Goal: Check status: Check status

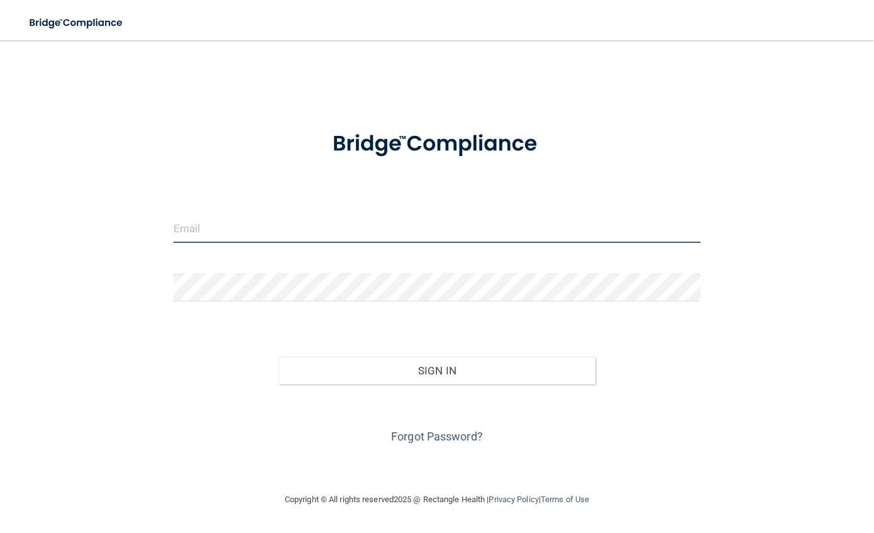
click at [276, 233] on input "email" at bounding box center [437, 229] width 527 height 28
type input "[EMAIL_ADDRESS][DOMAIN_NAME]"
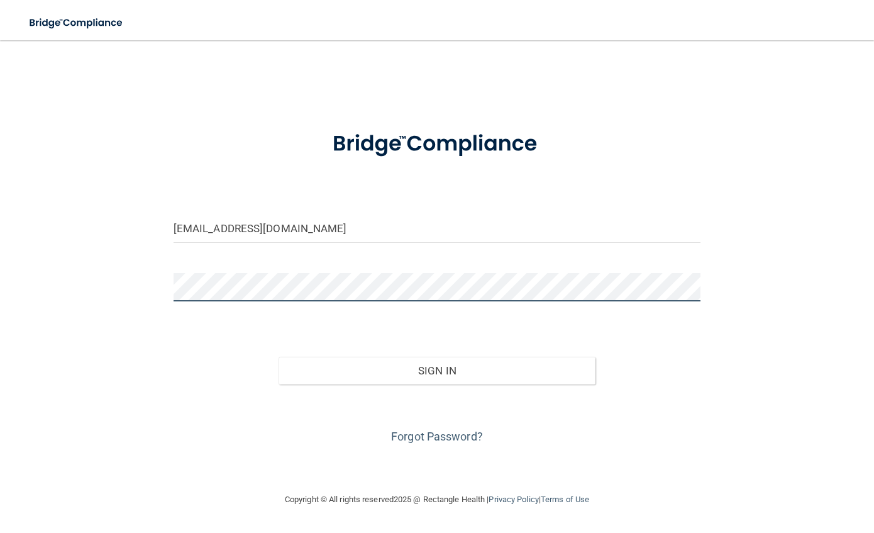
click at [279, 357] on button "Sign In" at bounding box center [437, 371] width 316 height 28
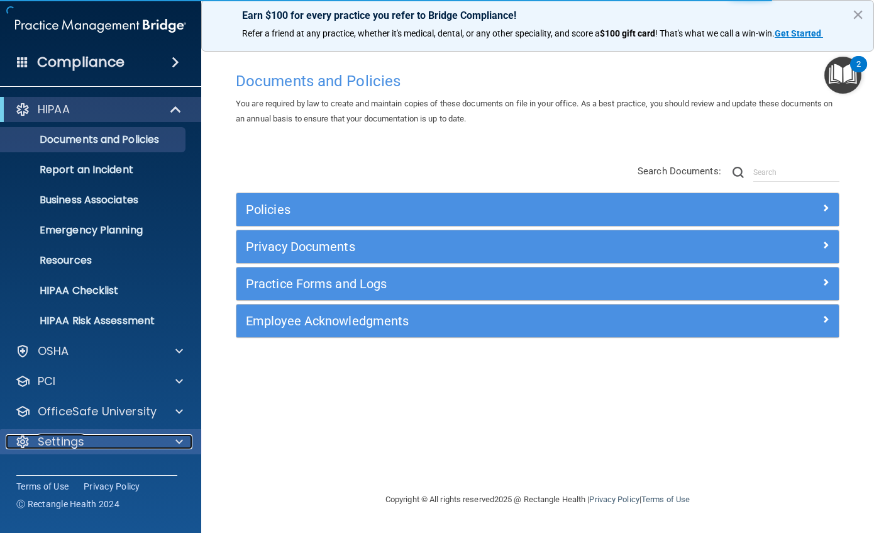
click at [96, 440] on div "Settings" at bounding box center [84, 441] width 156 height 15
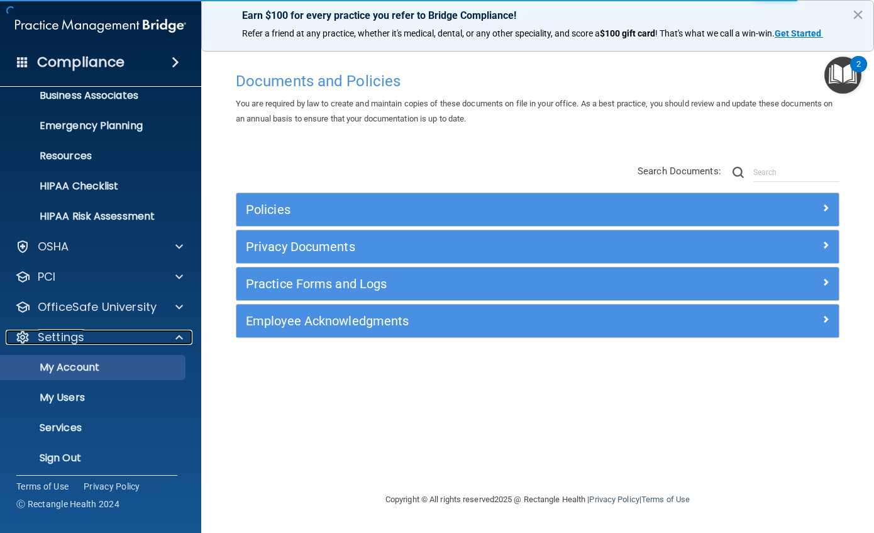
scroll to position [110, 0]
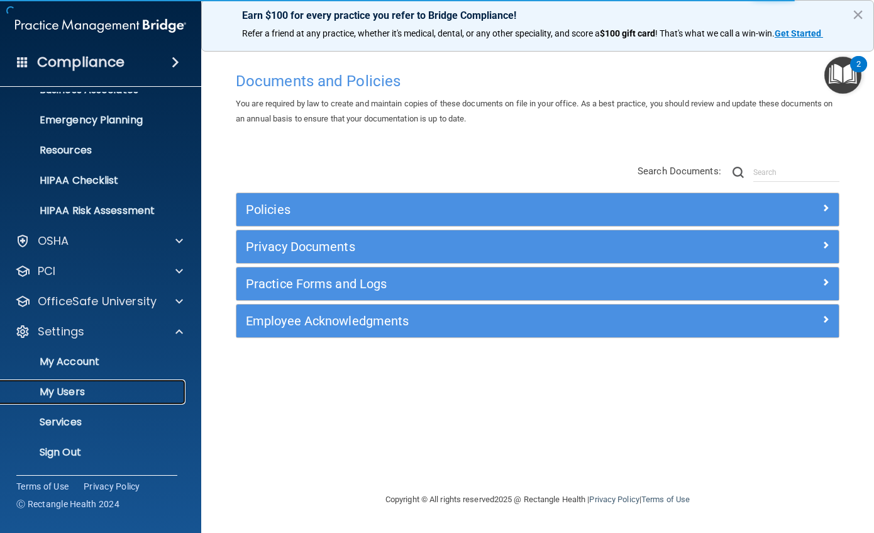
click at [78, 394] on p "My Users" at bounding box center [94, 392] width 172 height 13
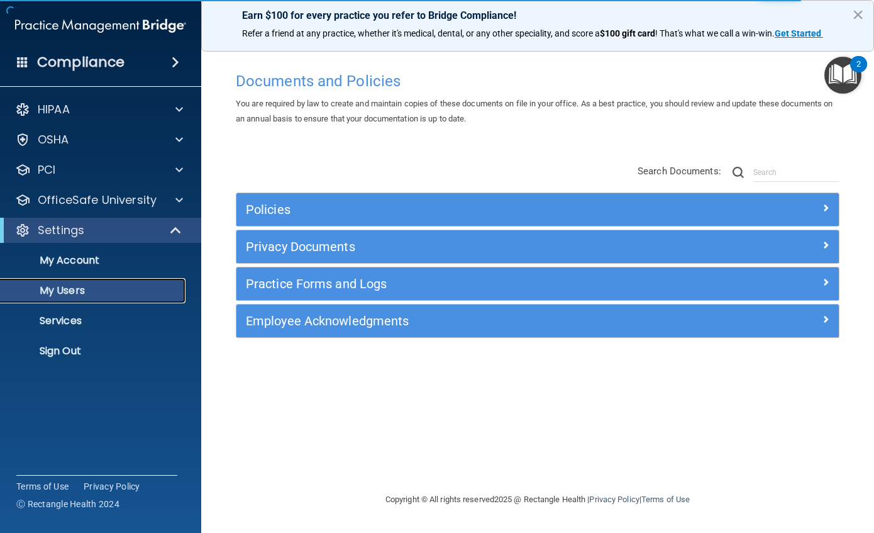
select select "20"
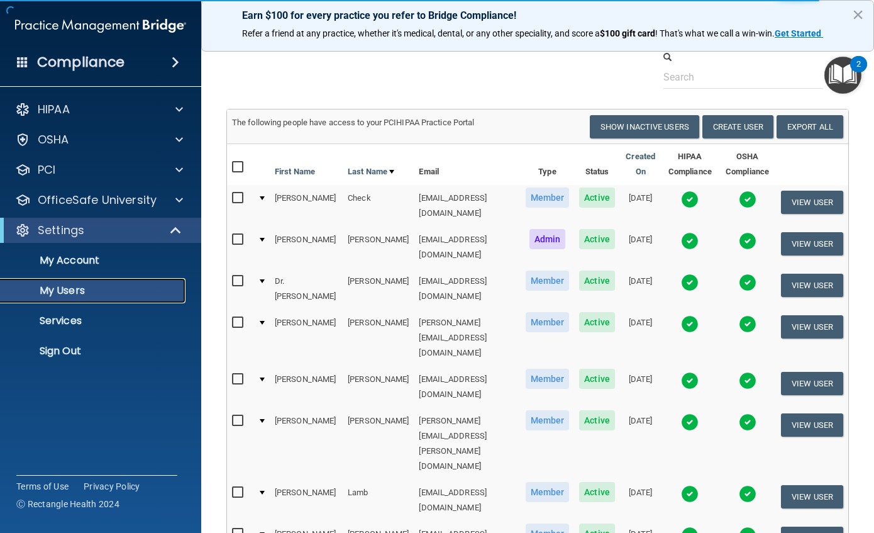
scroll to position [63, 0]
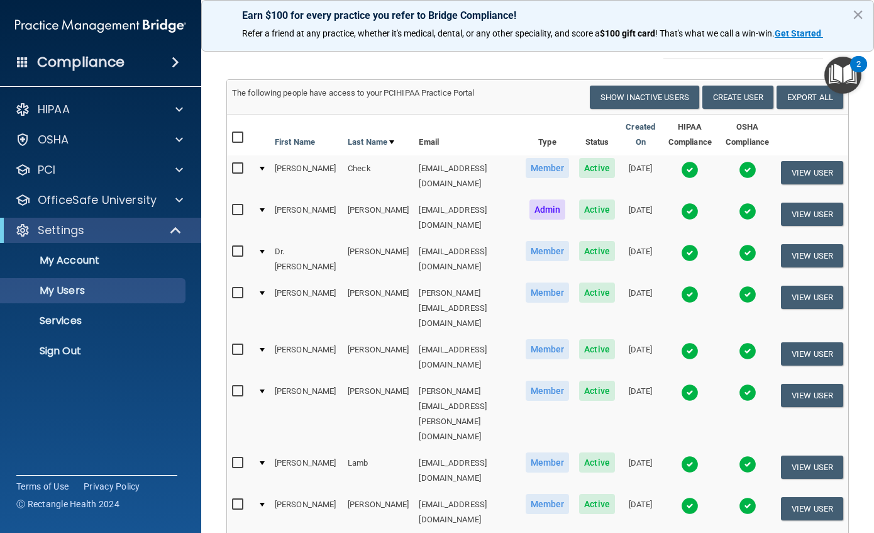
click at [688, 286] on img at bounding box center [690, 295] width 18 height 18
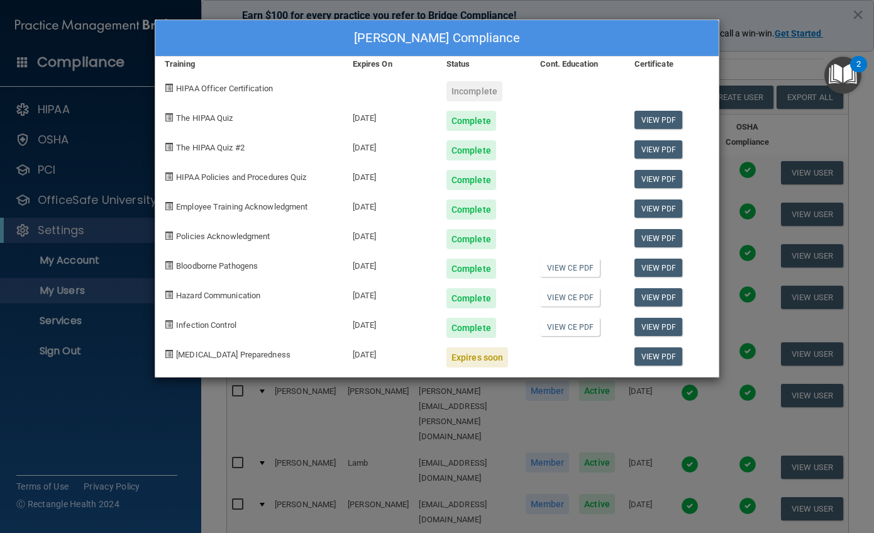
click at [742, 15] on div "[PERSON_NAME] Compliance Training Expires On Status Cont. Education Certificate…" at bounding box center [437, 266] width 874 height 533
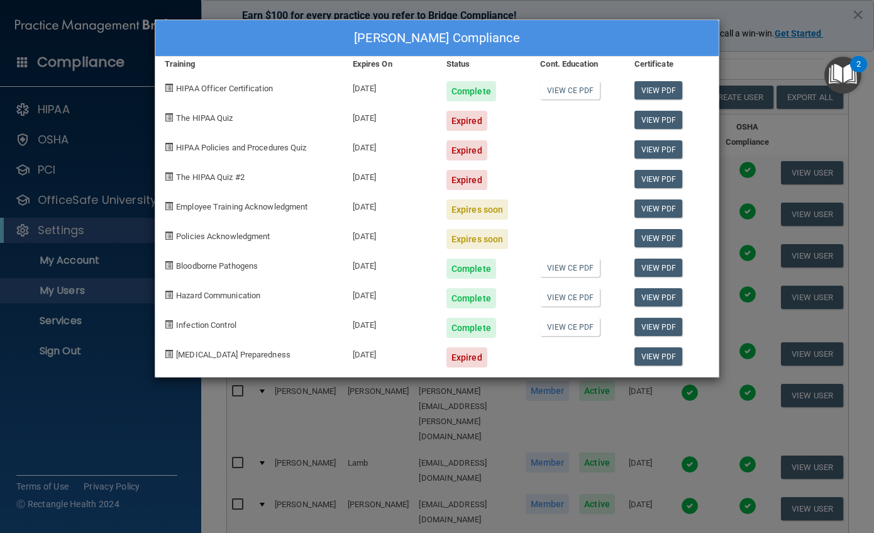
click at [555, 10] on div "[PERSON_NAME] Compliance Training Expires On Status Cont. Education Certificate…" at bounding box center [437, 266] width 874 height 533
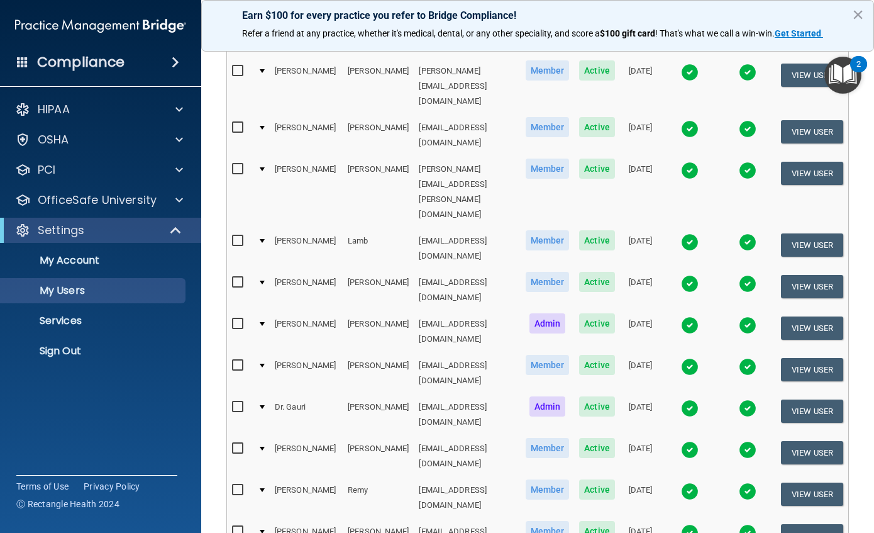
scroll to position [315, 0]
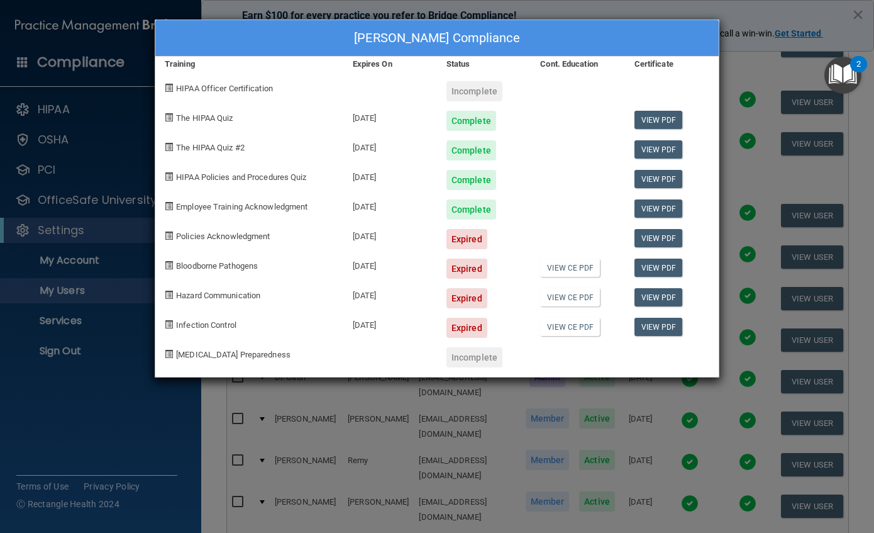
click at [641, 9] on div "[PERSON_NAME] Compliance Training Expires On Status Cont. Education Certificate…" at bounding box center [437, 266] width 874 height 533
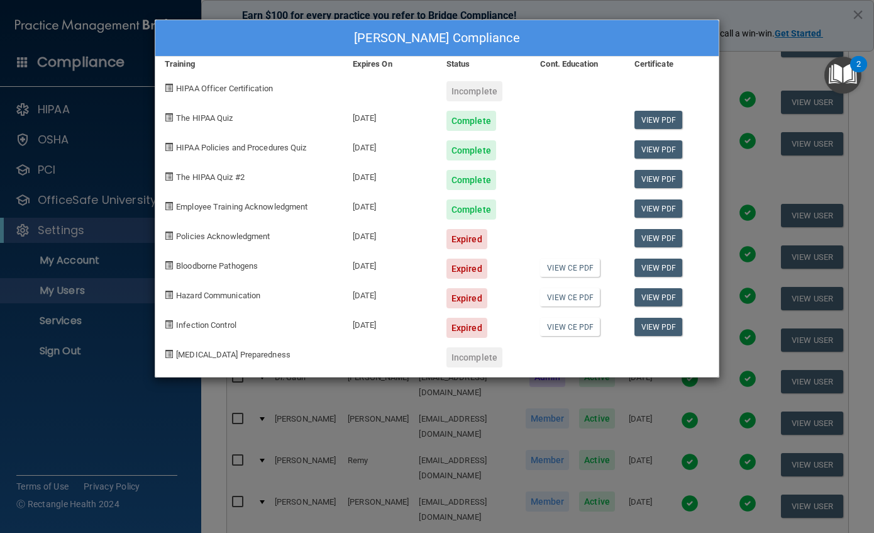
click at [641, 9] on div "[PERSON_NAME] Compliance Training Expires On Status Cont. Education Certificate…" at bounding box center [437, 266] width 874 height 533
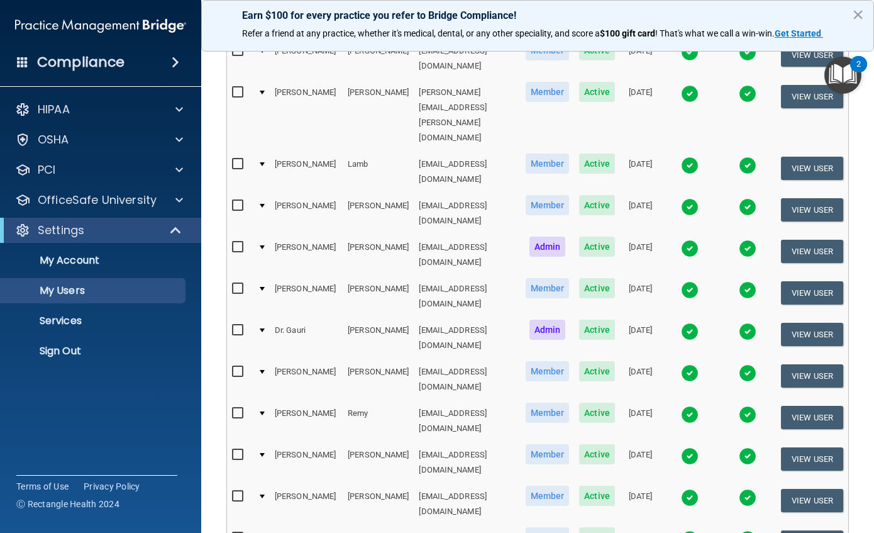
scroll to position [437, 0]
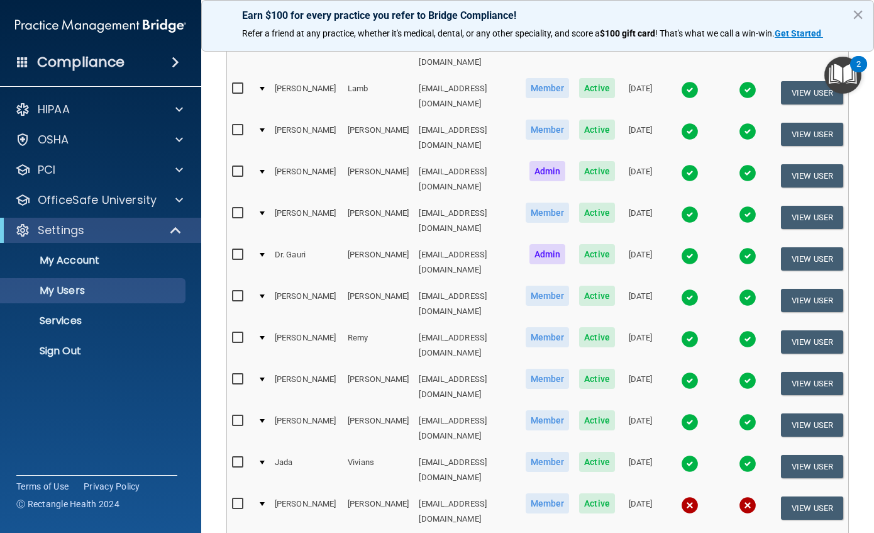
click at [686, 164] on img at bounding box center [690, 173] width 18 height 18
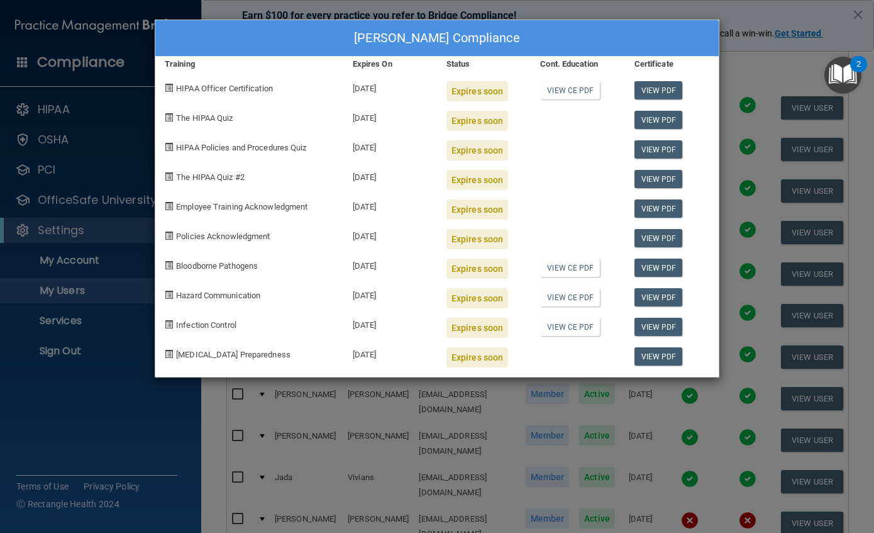
click at [654, 10] on div "[PERSON_NAME] Compliance Training Expires On Status Cont. Education Certificate…" at bounding box center [437, 266] width 874 height 533
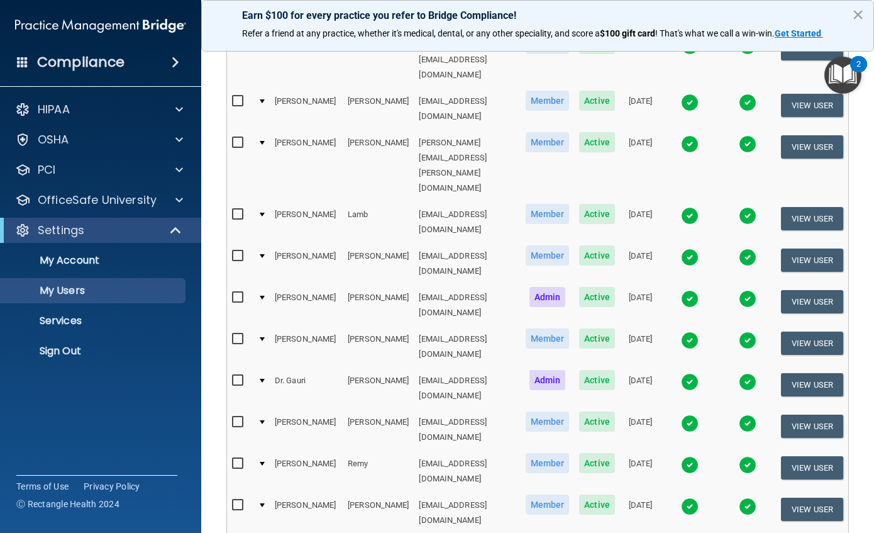
scroll to position [248, 0]
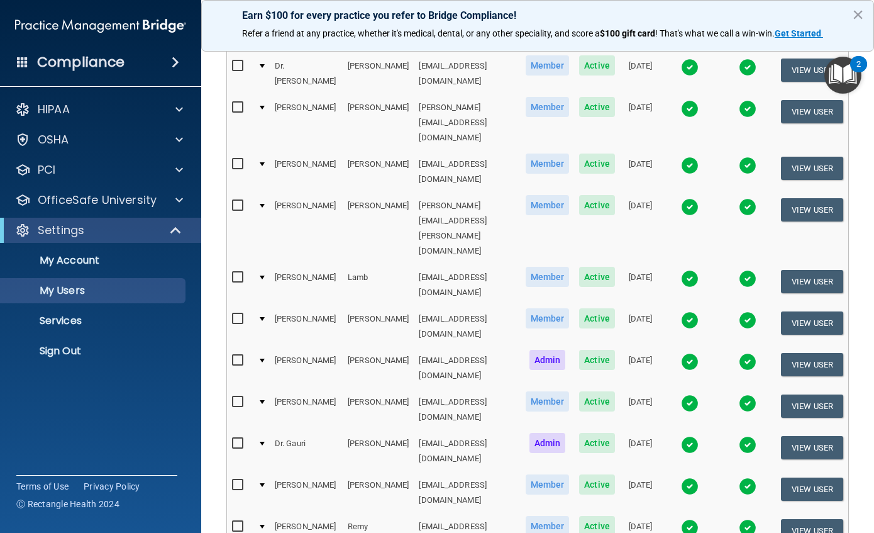
click at [692, 157] on img at bounding box center [690, 166] width 18 height 18
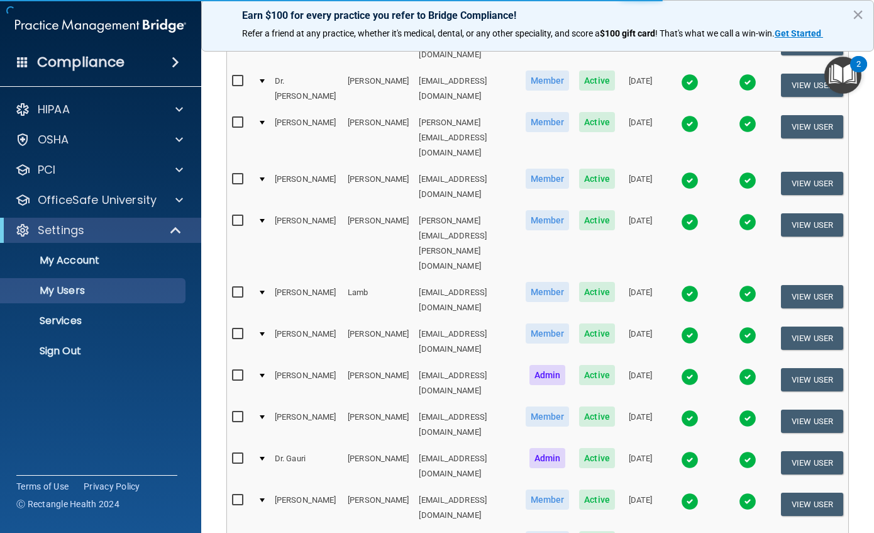
click at [692, 172] on img at bounding box center [690, 181] width 18 height 18
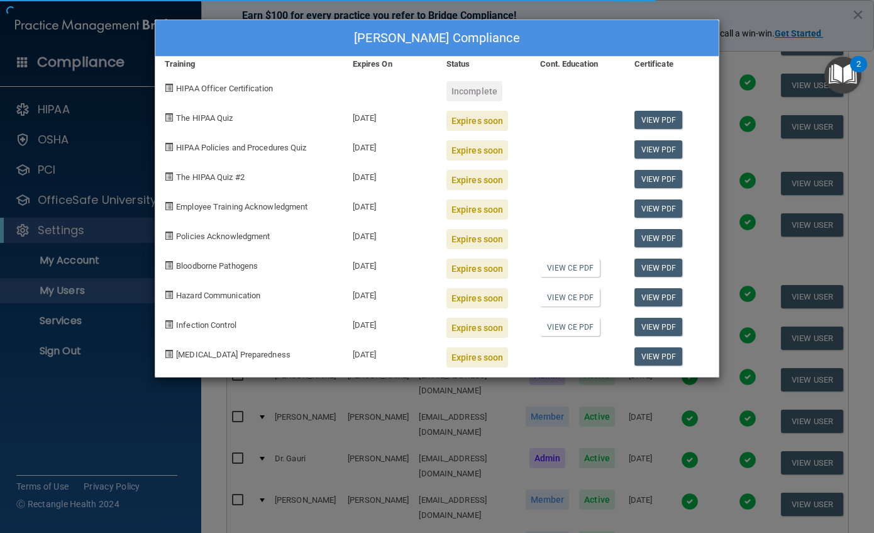
click at [646, 9] on div "[PERSON_NAME] Compliance Training Expires On Status Cont. Education Certificate…" at bounding box center [437, 266] width 874 height 533
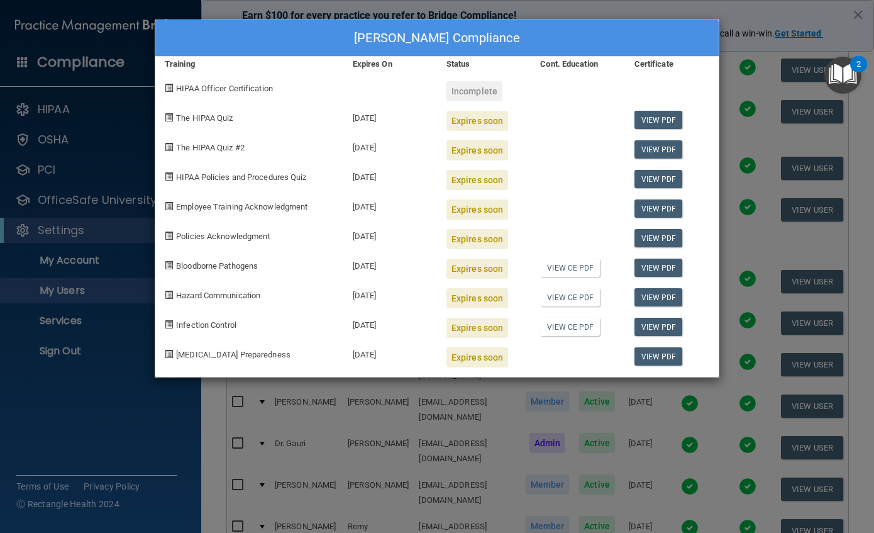
click at [710, 12] on div "[PERSON_NAME] Compliance Training Expires On Status Cont. Education Certificate…" at bounding box center [437, 266] width 874 height 533
